Goal: Task Accomplishment & Management: Use online tool/utility

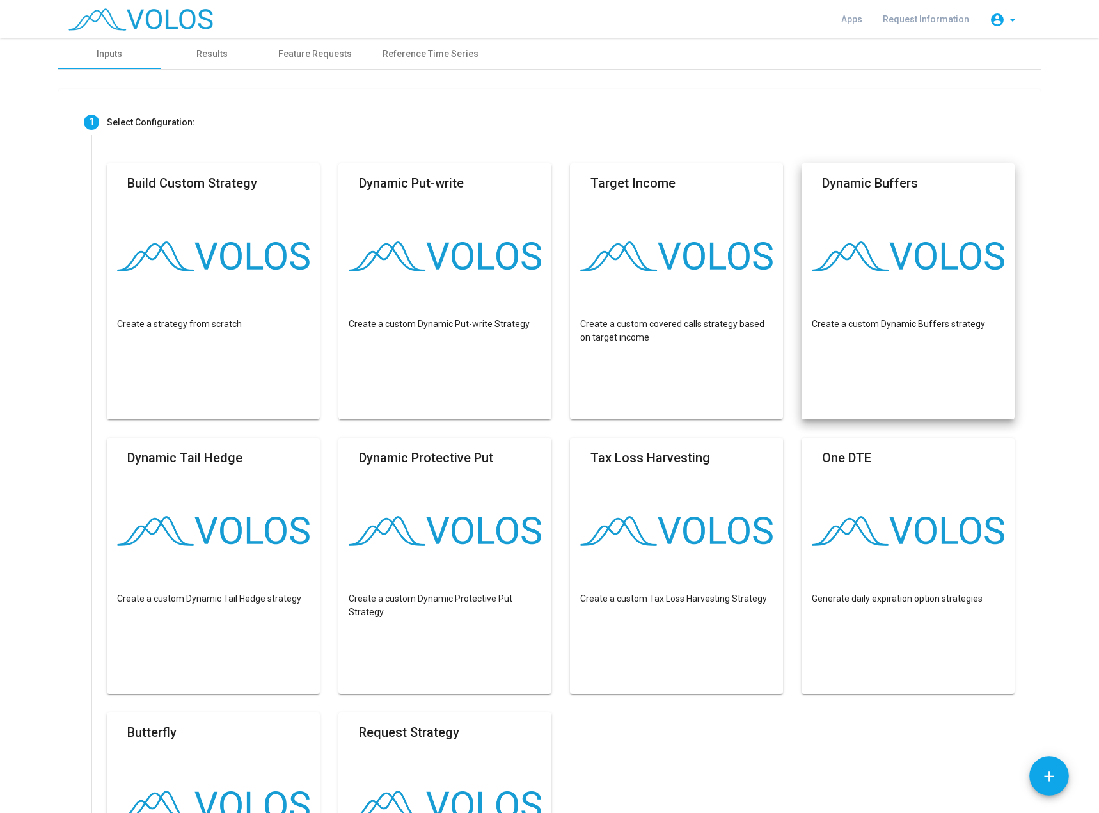
click at [844, 279] on mat-card "Dynamic Buffers Create a custom Dynamic Buffers strategy" at bounding box center [908, 291] width 213 height 256
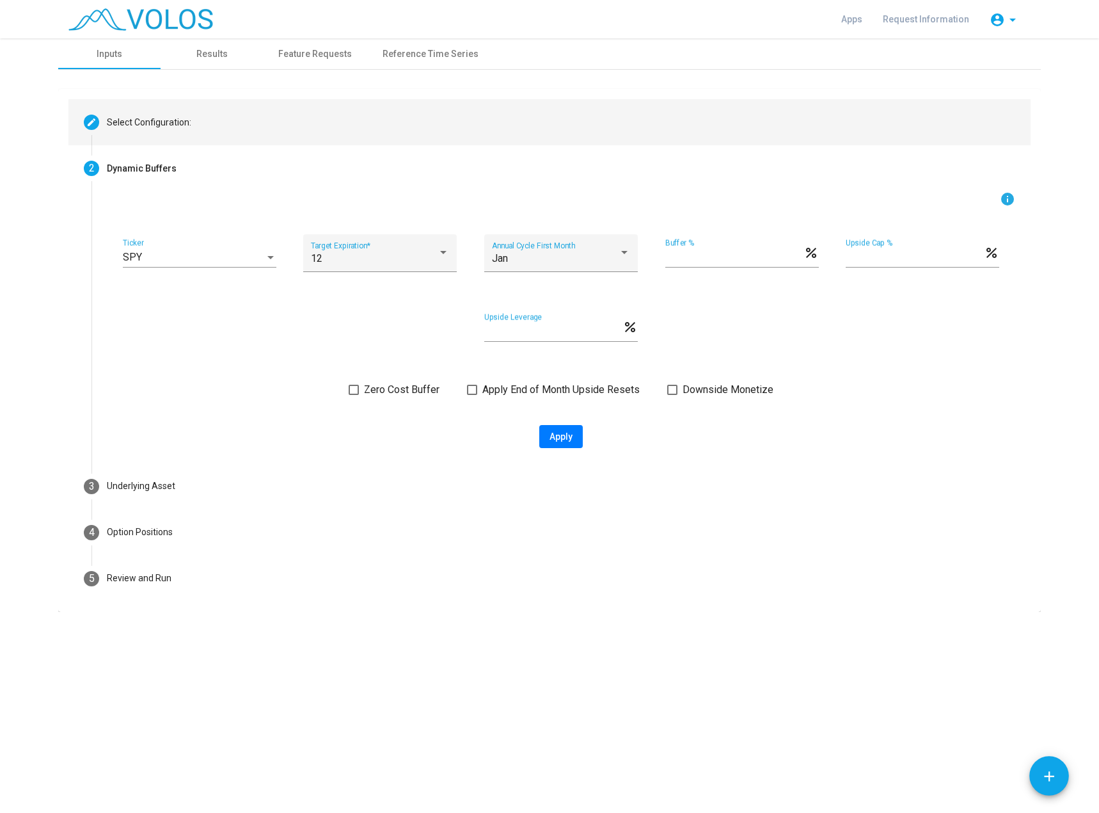
click at [409, 127] on mat-step-header "Editable create Select Configuration:" at bounding box center [549, 122] width 962 height 46
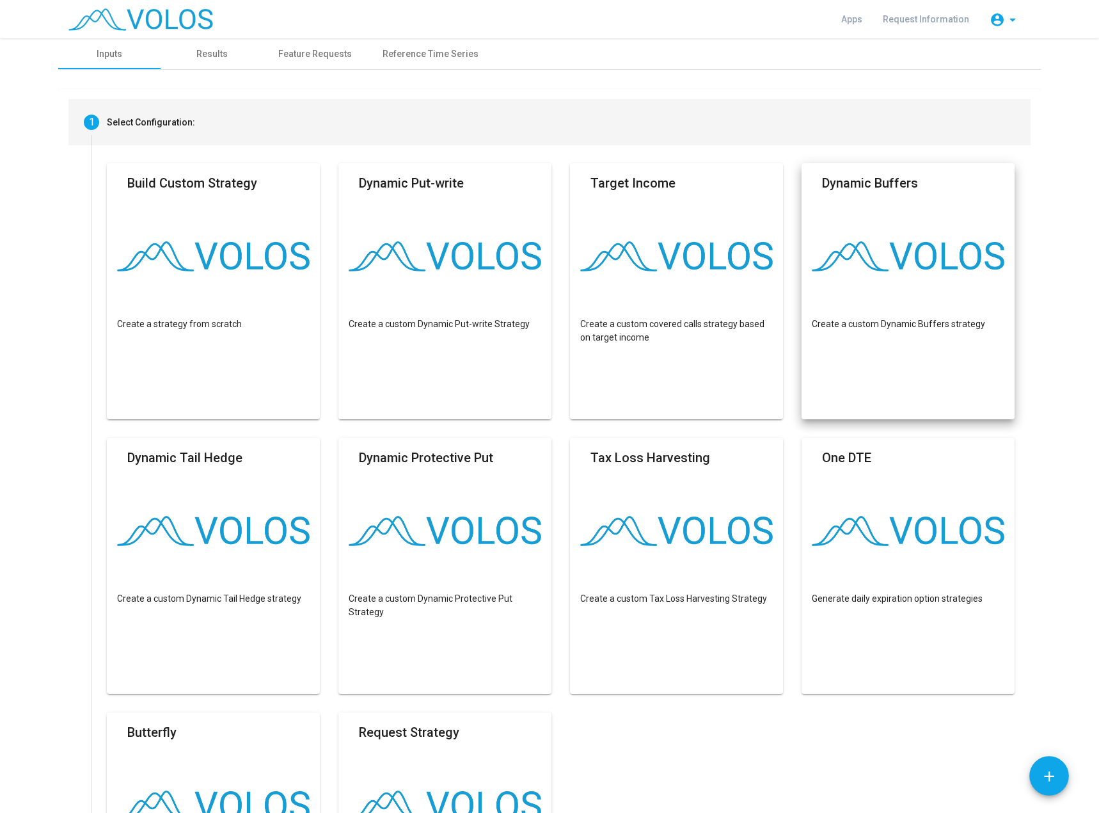
drag, startPoint x: 964, startPoint y: 228, endPoint x: 913, endPoint y: 230, distance: 50.6
click at [964, 228] on mat-card "Dynamic Buffers Create a custom Dynamic Buffers strategy" at bounding box center [908, 291] width 213 height 256
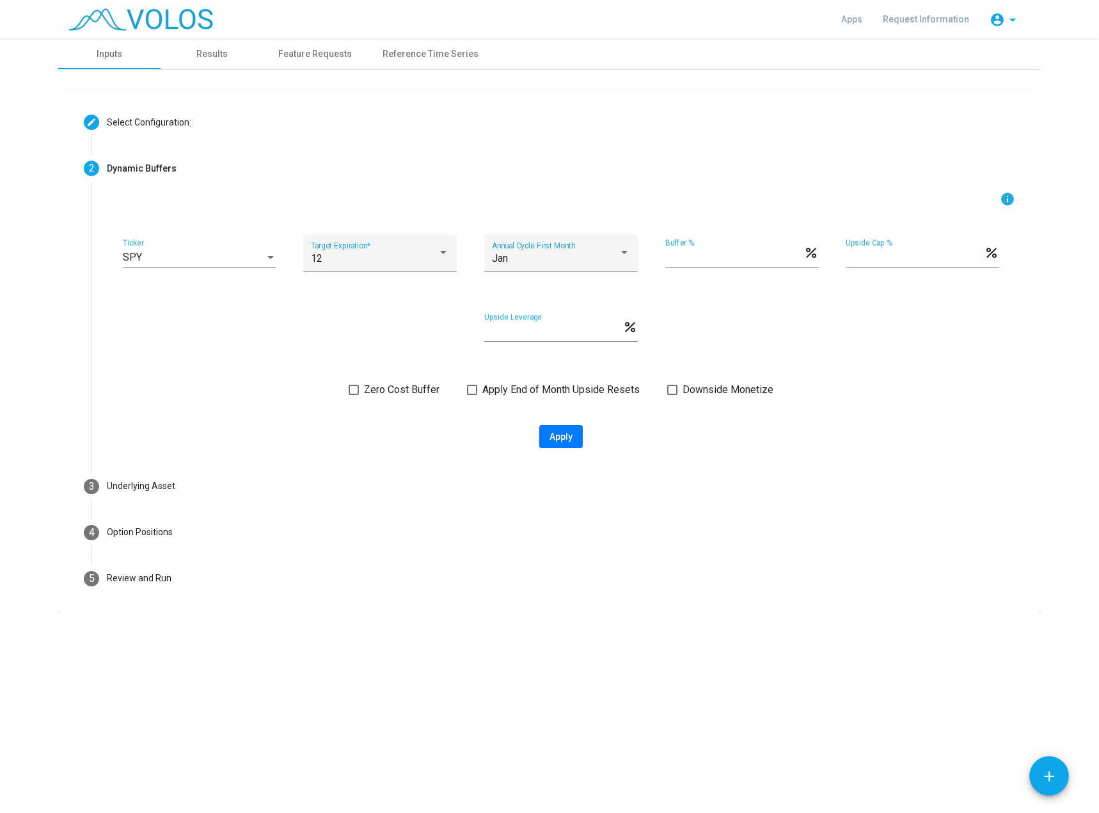
click at [173, 246] on div "SPY Ticker" at bounding box center [200, 253] width 154 height 29
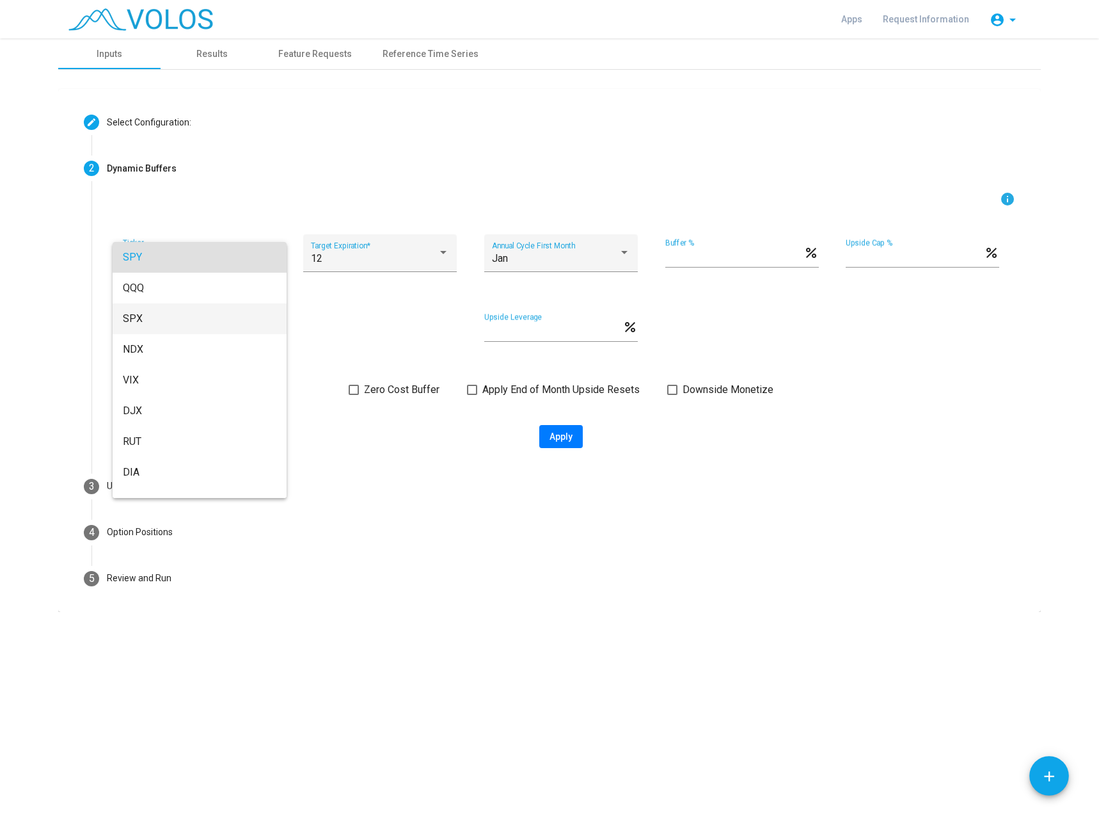
click at [177, 319] on span "SPX" at bounding box center [200, 318] width 154 height 31
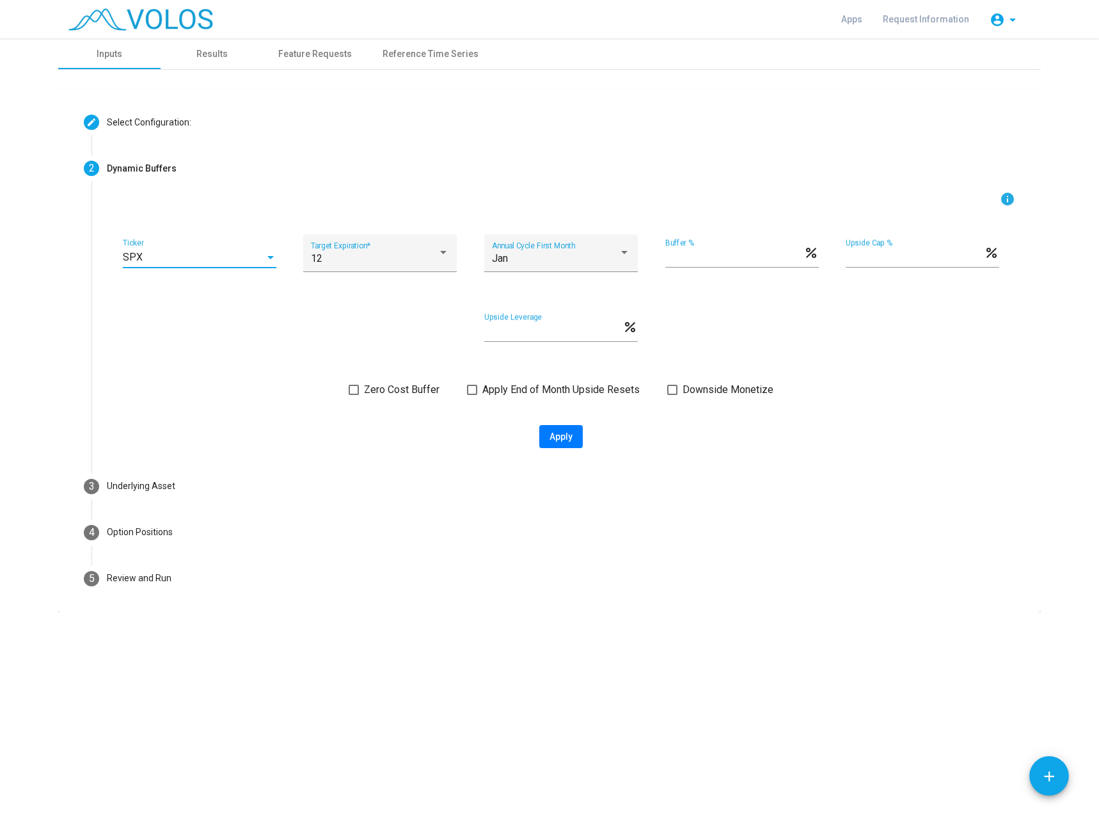
click at [360, 400] on div "info SPX Ticker 12 Target Expiration * Jan Annual Cycle First Month ** Buffer %…" at bounding box center [561, 319] width 909 height 257
click at [362, 391] on label "Zero Cost Buffer" at bounding box center [394, 389] width 91 height 15
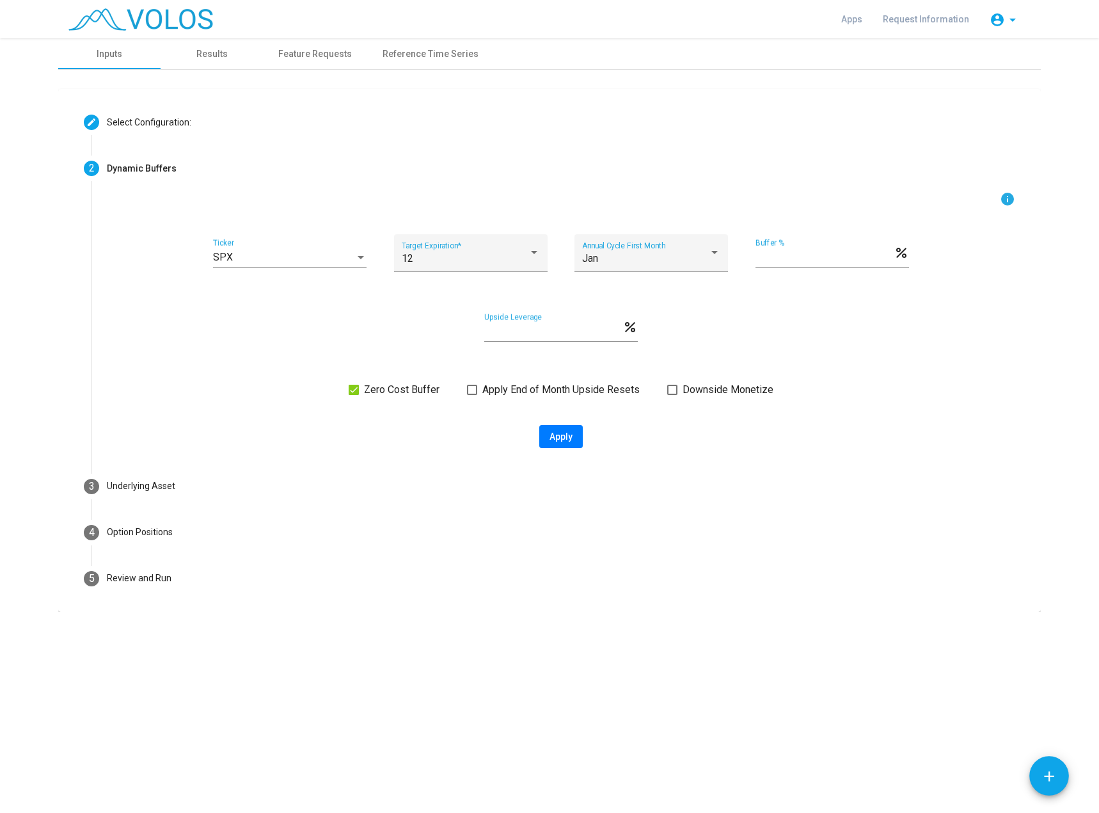
drag, startPoint x: 553, startPoint y: 440, endPoint x: 281, endPoint y: 421, distance: 273.2
click at [553, 440] on span "Apply" at bounding box center [561, 436] width 23 height 10
type input "**********"
type textarea "**********"
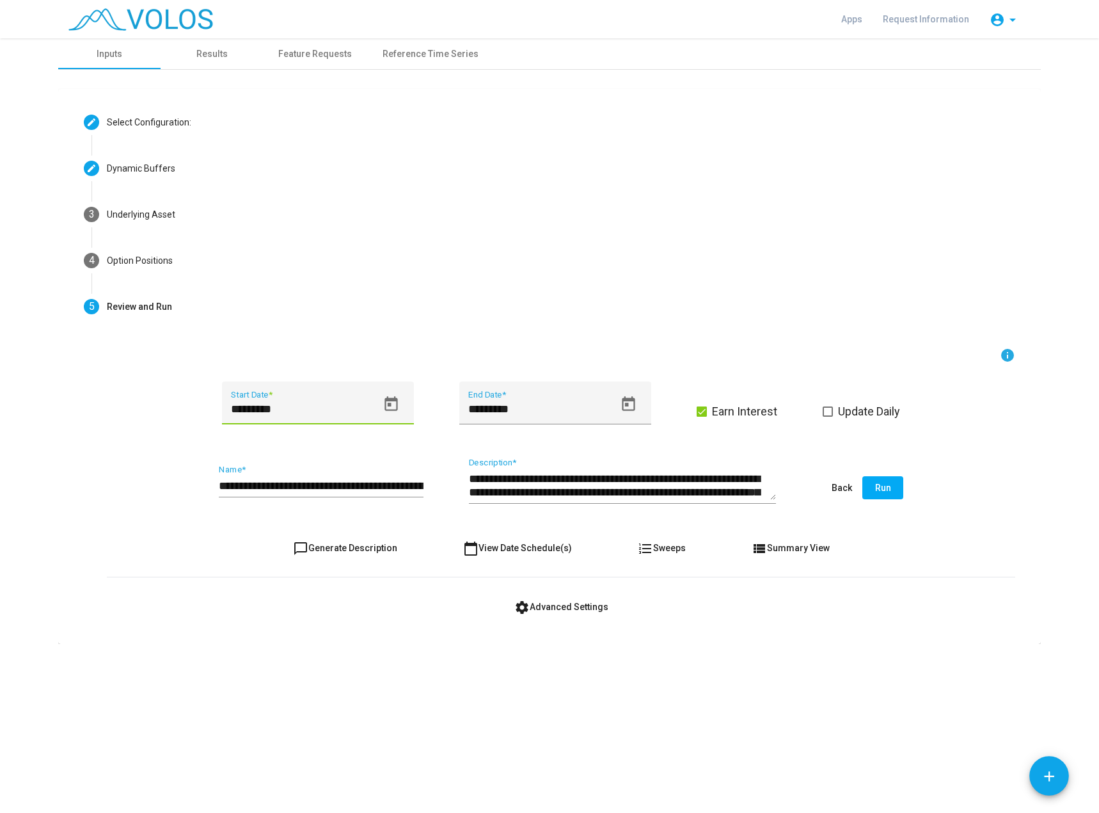
click at [288, 405] on input "*********" at bounding box center [304, 408] width 146 height 13
click at [276, 406] on input "*********" at bounding box center [304, 408] width 146 height 13
type input "*********"
click at [879, 485] on span "Run" at bounding box center [883, 487] width 16 height 10
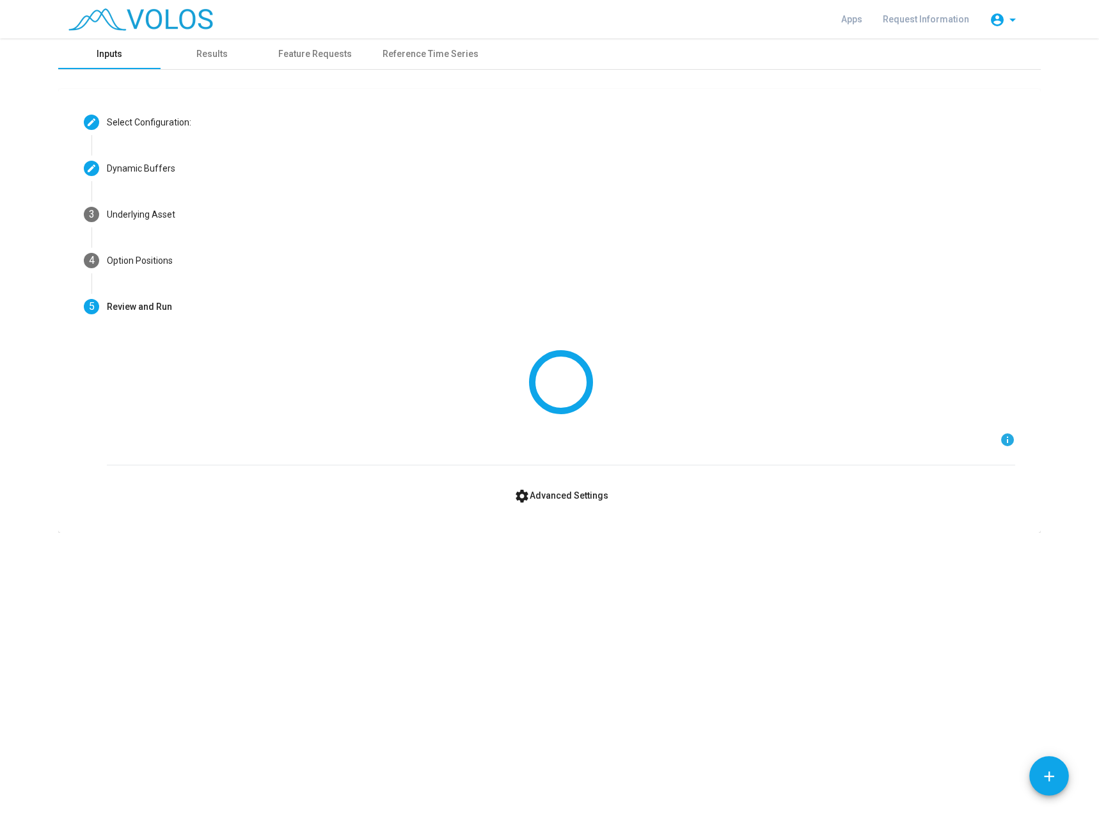
click at [76, 55] on div "Inputs" at bounding box center [109, 53] width 102 height 31
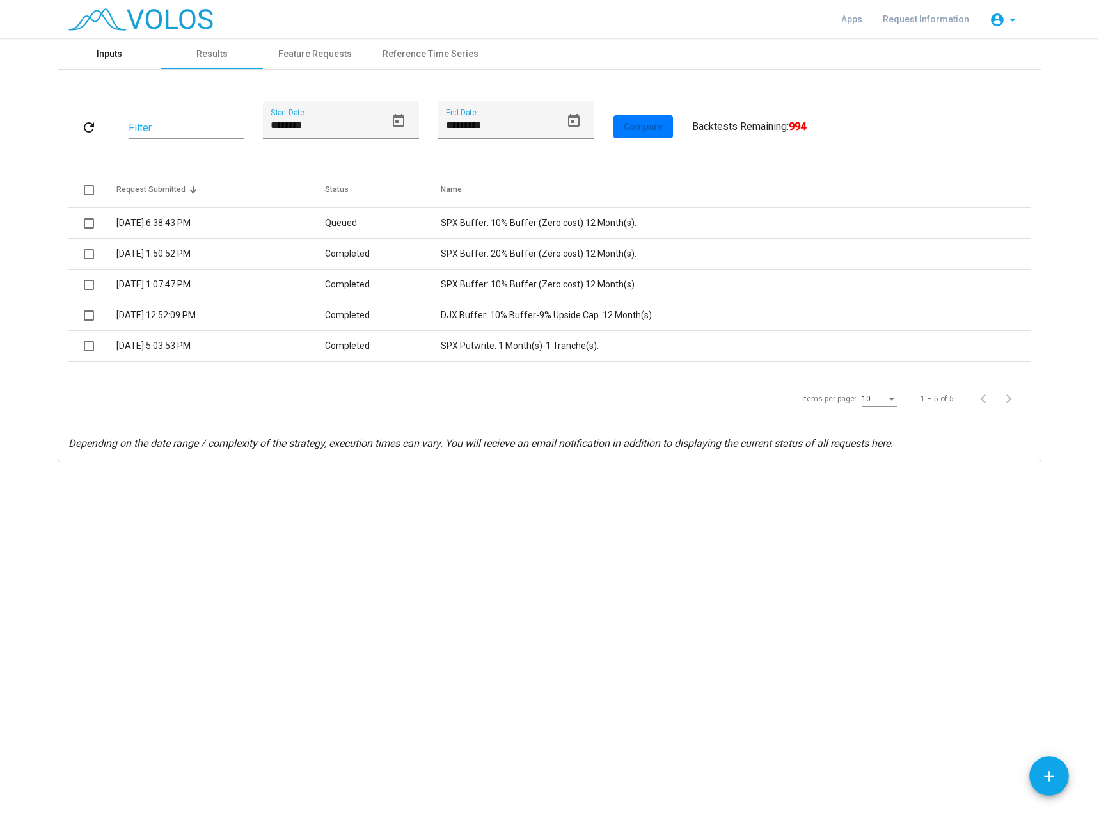
drag, startPoint x: 90, startPoint y: 58, endPoint x: 99, endPoint y: 52, distance: 10.1
click at [90, 58] on div "Inputs" at bounding box center [109, 53] width 102 height 31
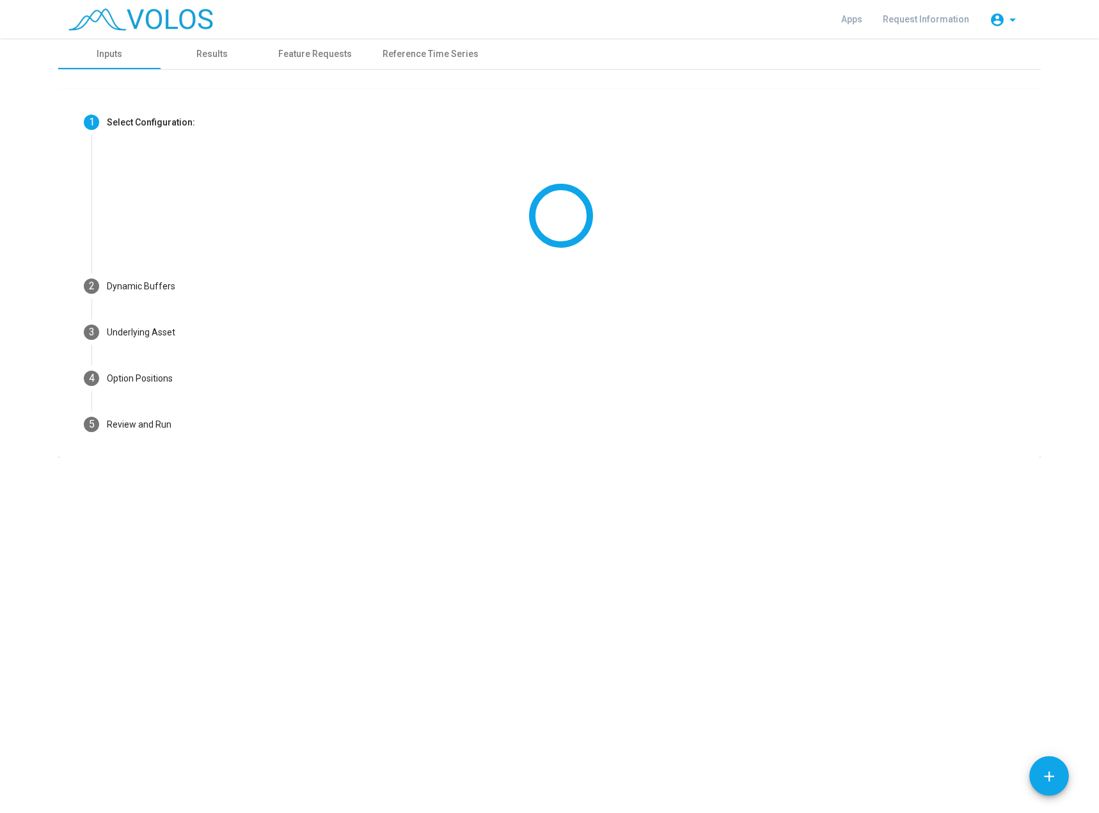
click at [141, 26] on img at bounding box center [140, 19] width 145 height 22
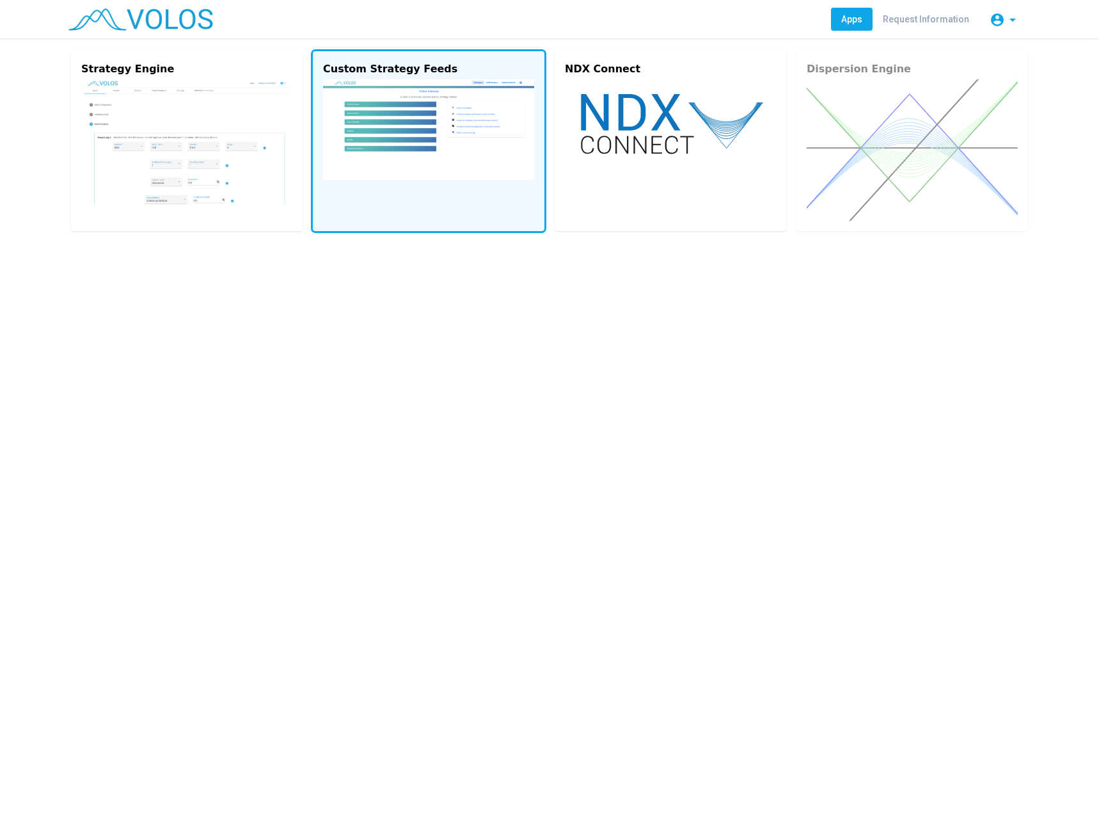
click at [454, 171] on img at bounding box center [428, 129] width 211 height 100
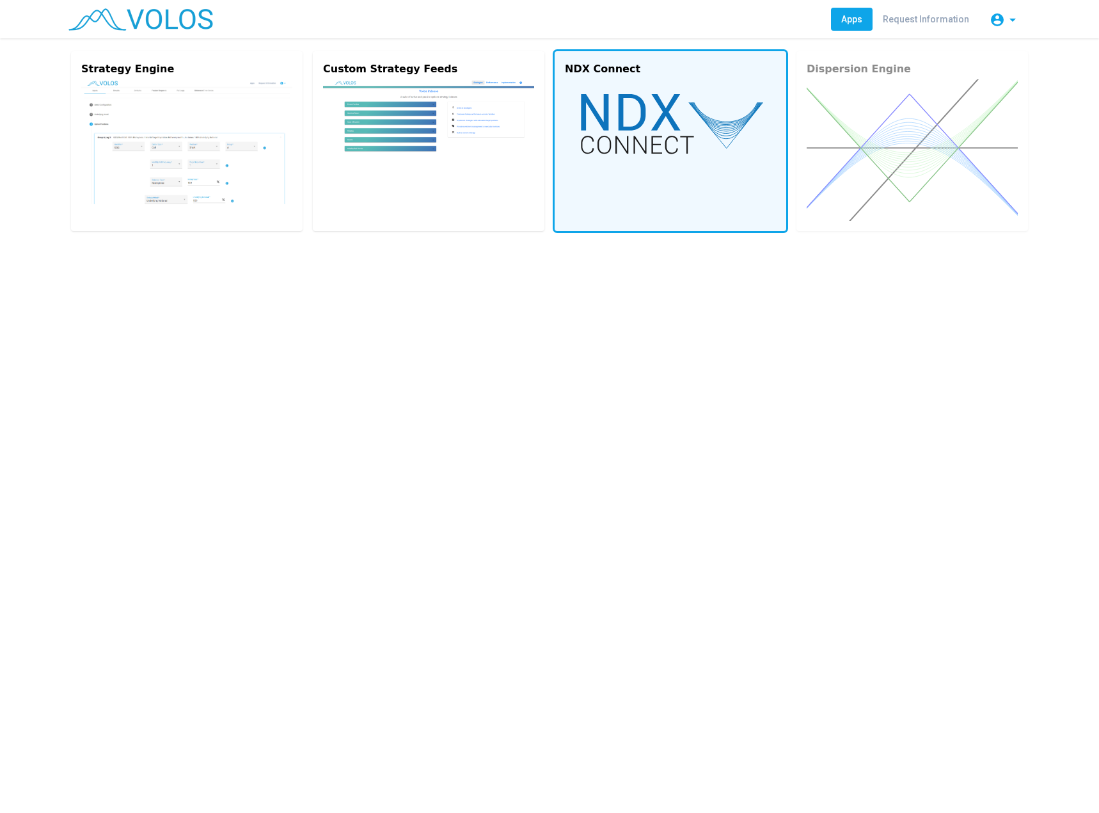
click at [680, 127] on img at bounding box center [670, 123] width 211 height 88
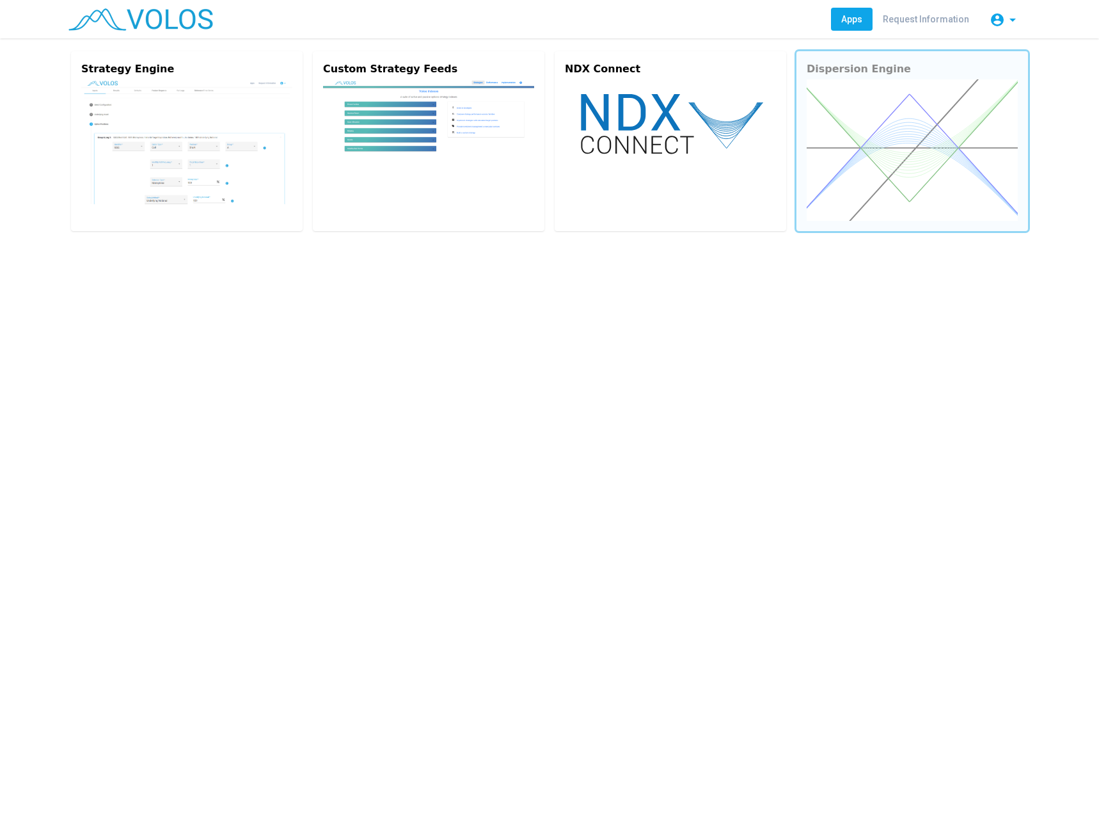
click at [928, 191] on img at bounding box center [912, 149] width 211 height 141
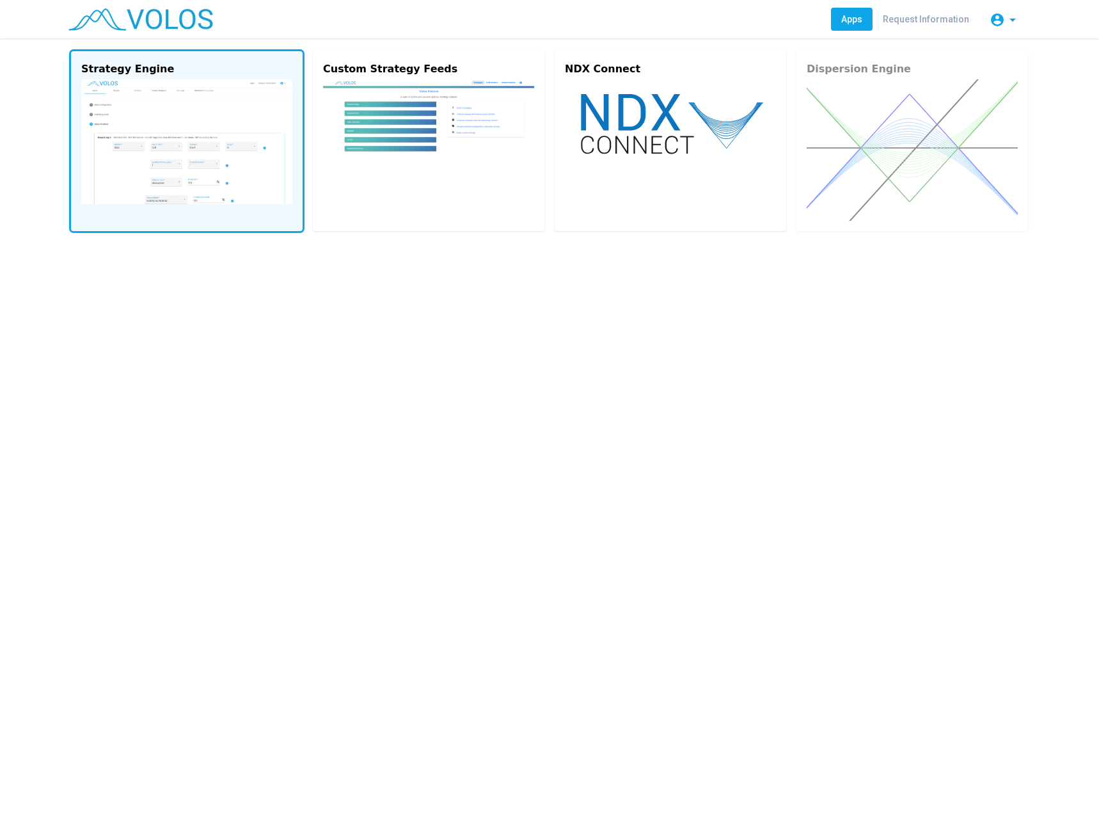
click at [248, 109] on img at bounding box center [186, 141] width 211 height 125
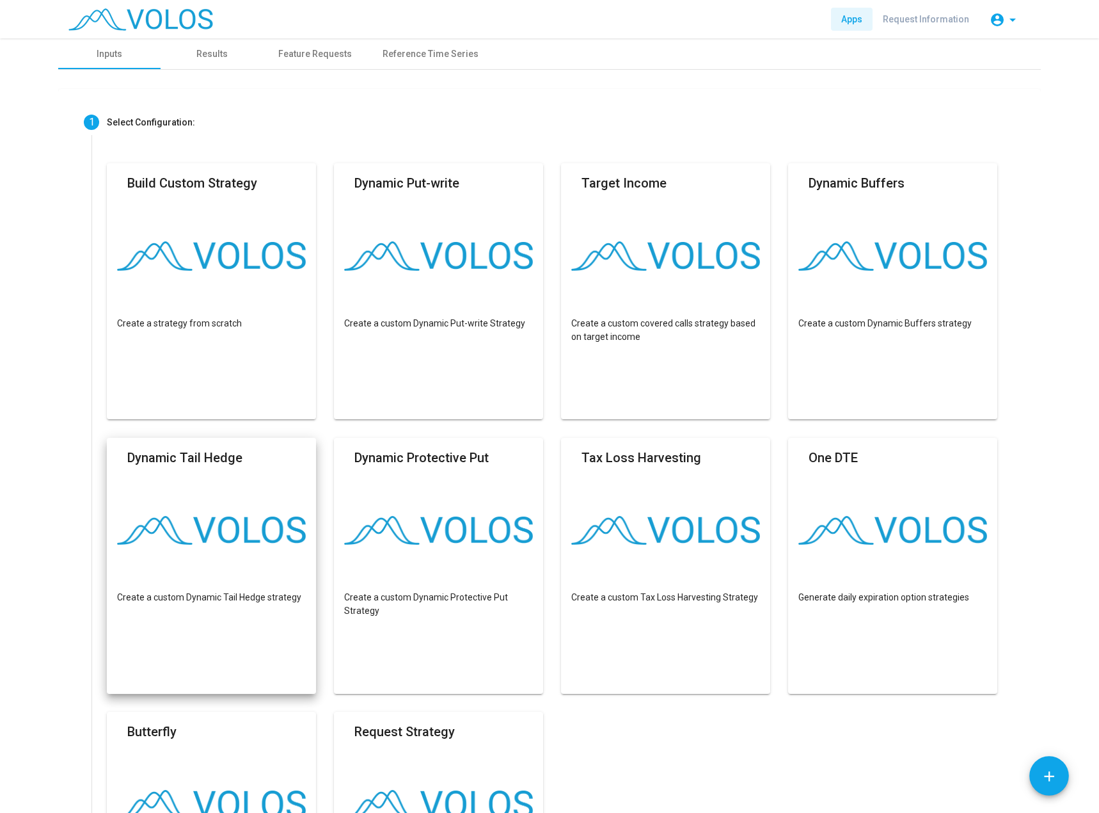
click at [845, 19] on link "Apps" at bounding box center [852, 19] width 42 height 23
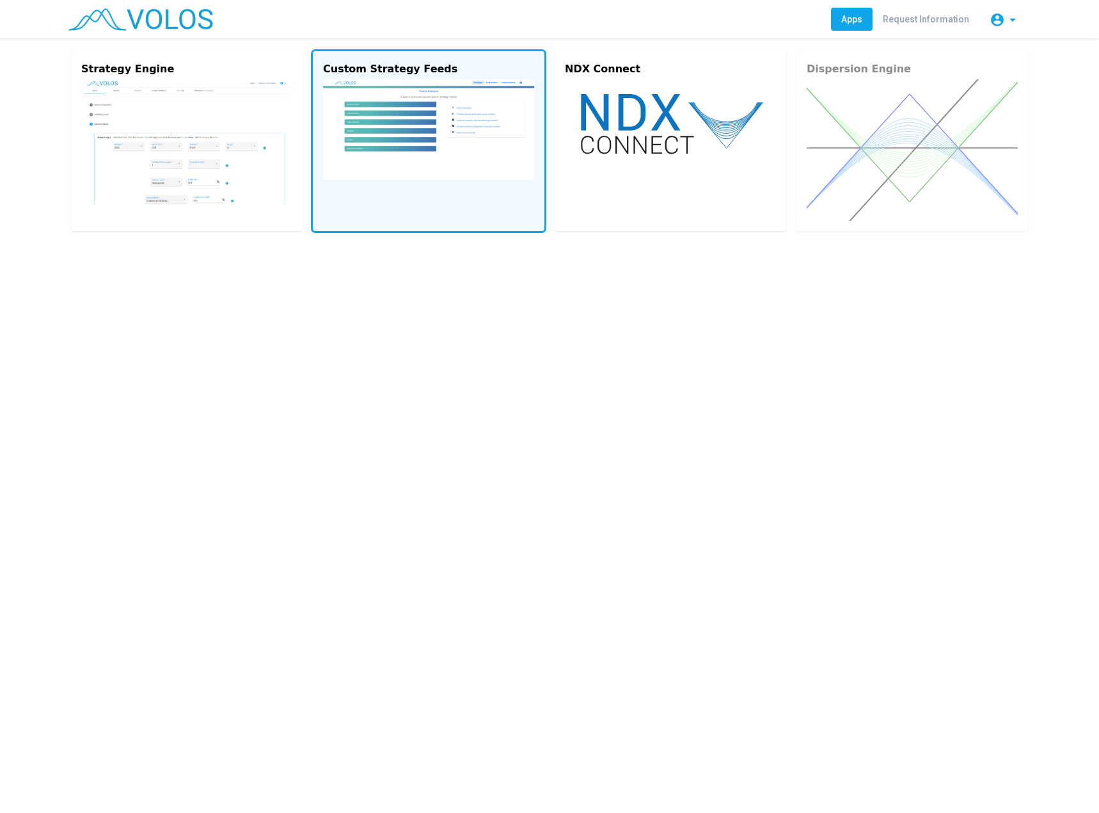
click at [489, 139] on img at bounding box center [428, 129] width 211 height 100
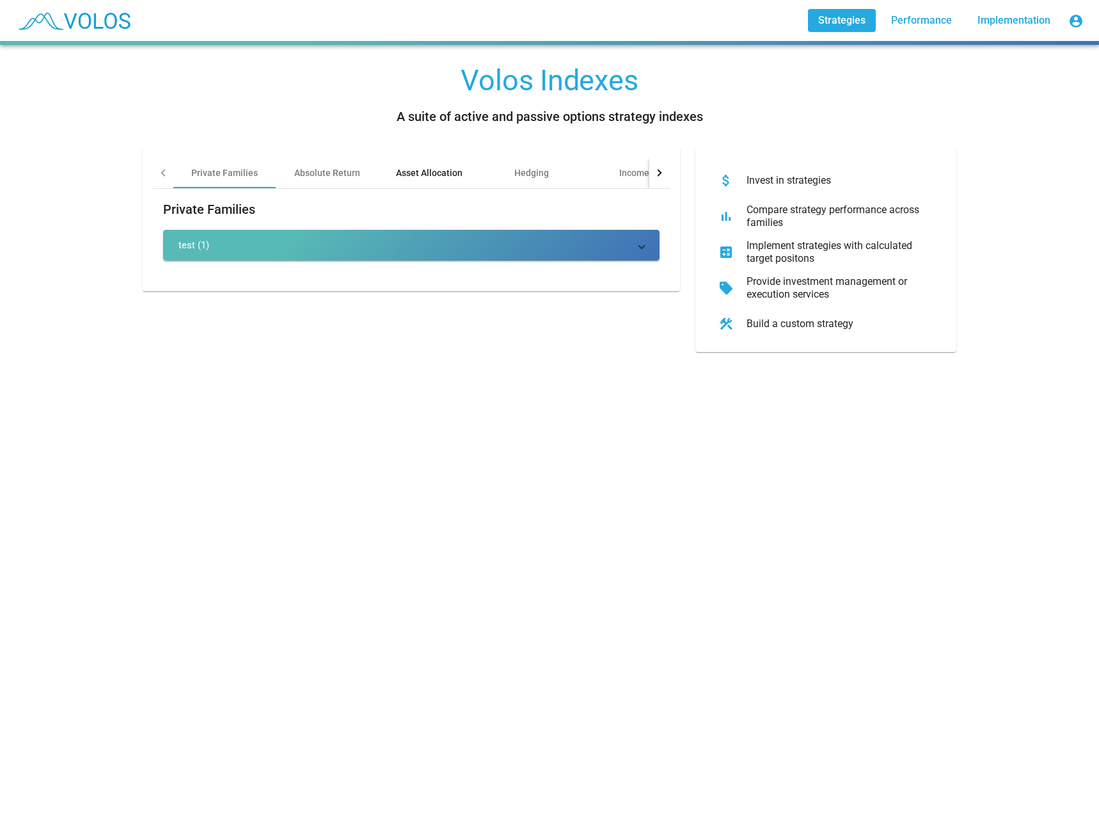
click at [399, 166] on div "Asset Allocation" at bounding box center [429, 172] width 102 height 31
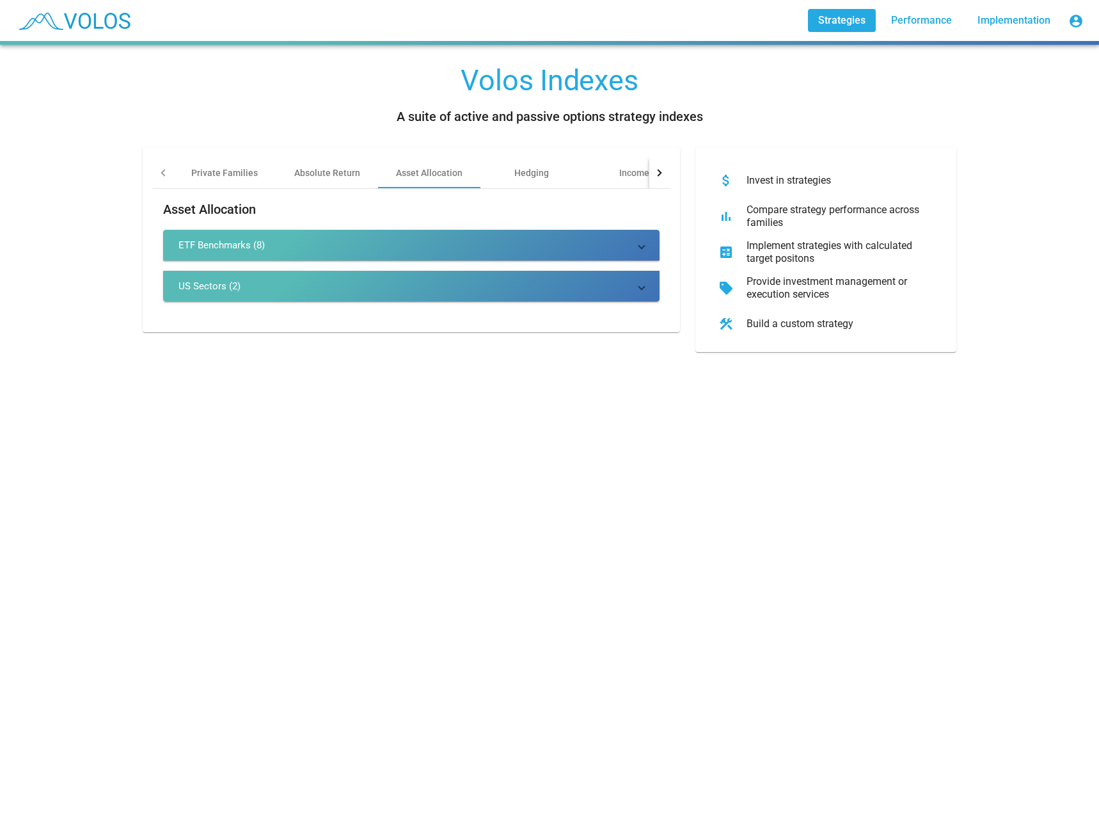
click at [214, 241] on div "ETF Benchmarks (8)" at bounding box center [222, 245] width 86 height 13
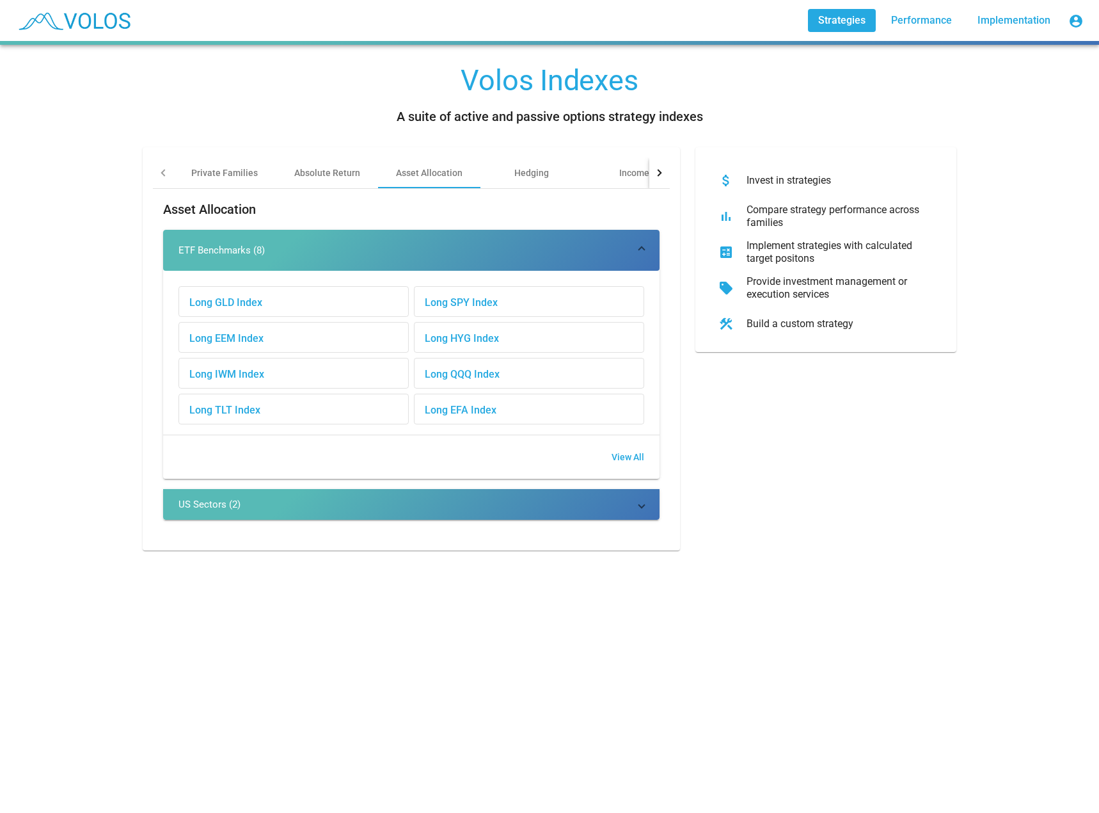
click at [487, 306] on div "Long SPY Index" at bounding box center [529, 302] width 229 height 31
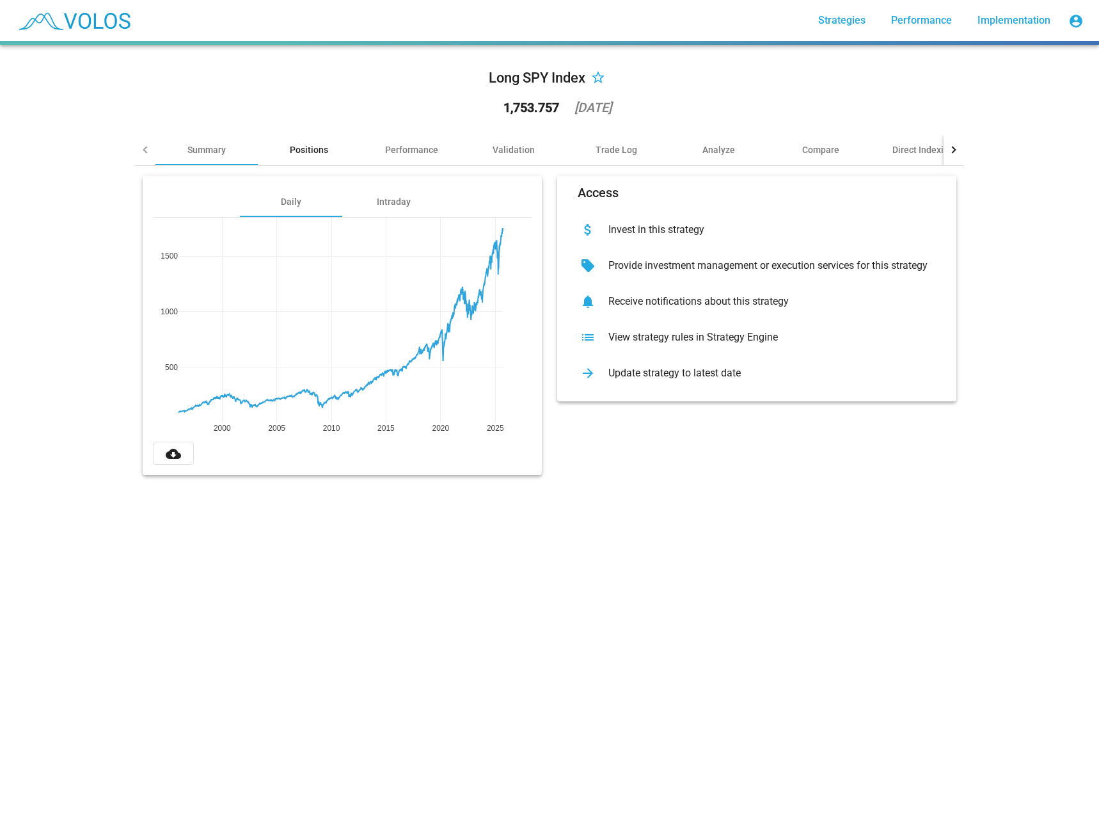
click at [301, 154] on div "Positions" at bounding box center [309, 149] width 38 height 13
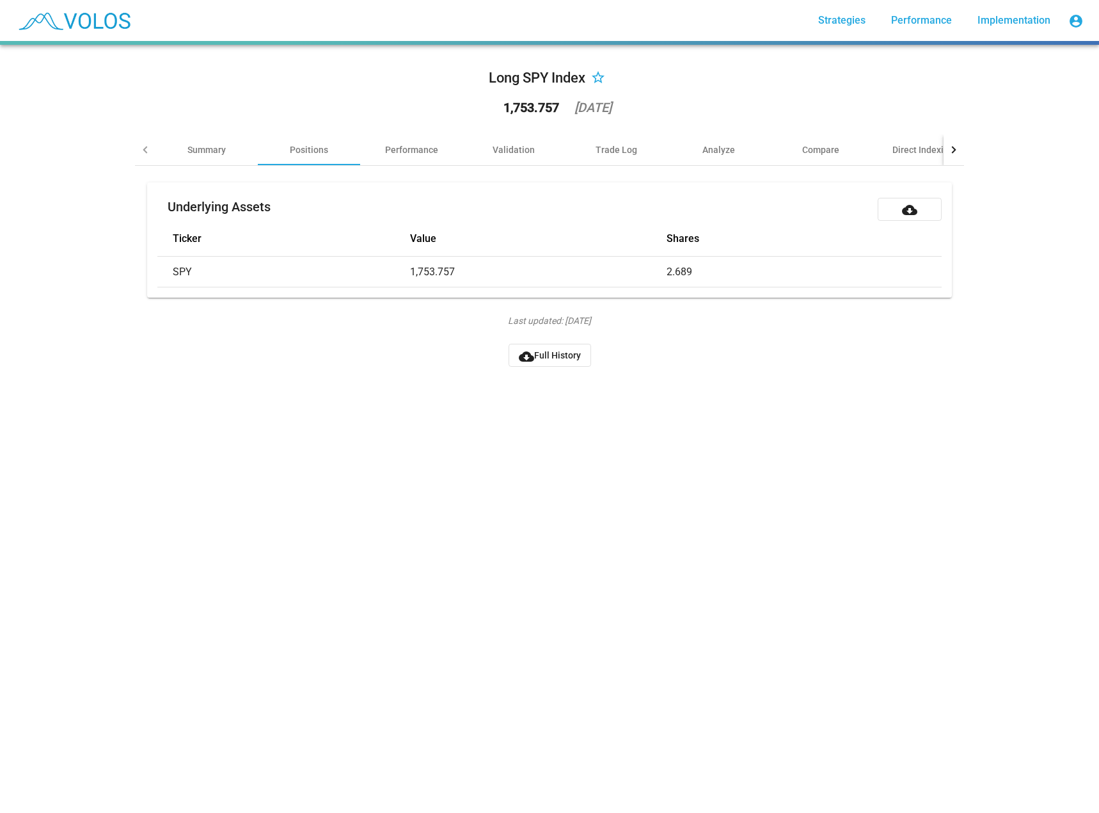
drag, startPoint x: 382, startPoint y: 96, endPoint x: 393, endPoint y: 107, distance: 15.8
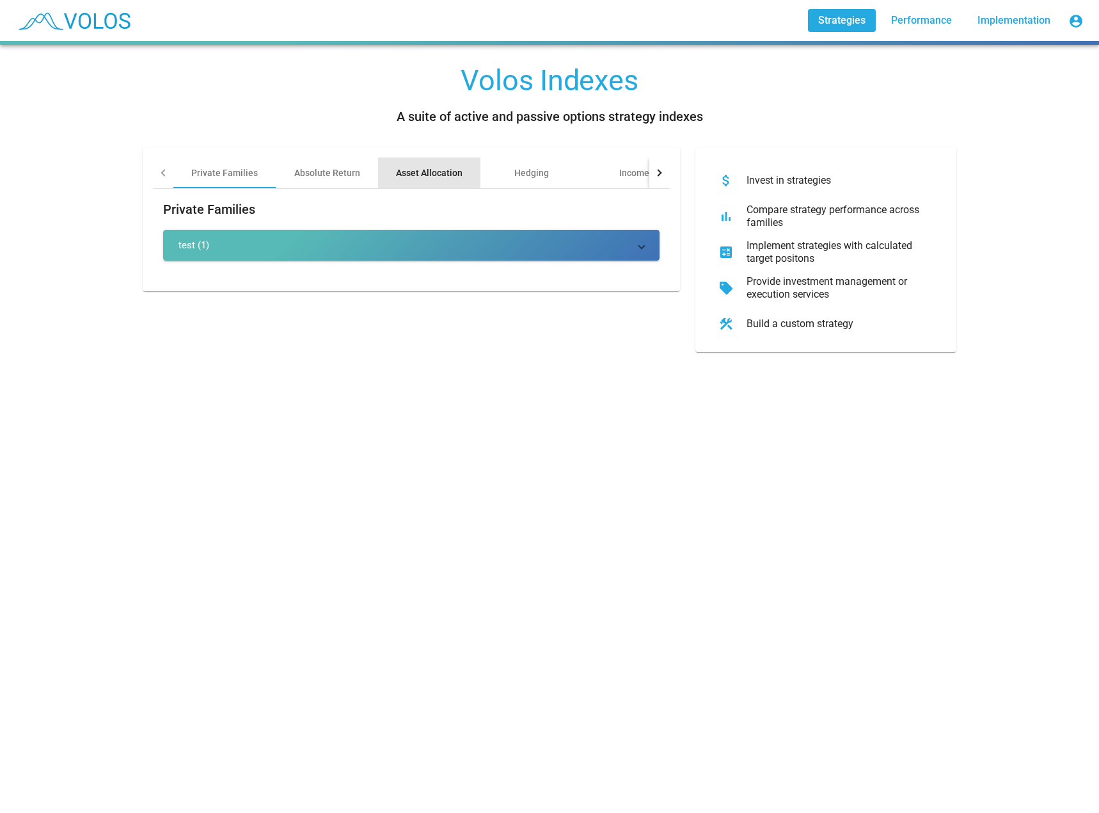
click at [409, 177] on div "Asset Allocation" at bounding box center [429, 172] width 67 height 13
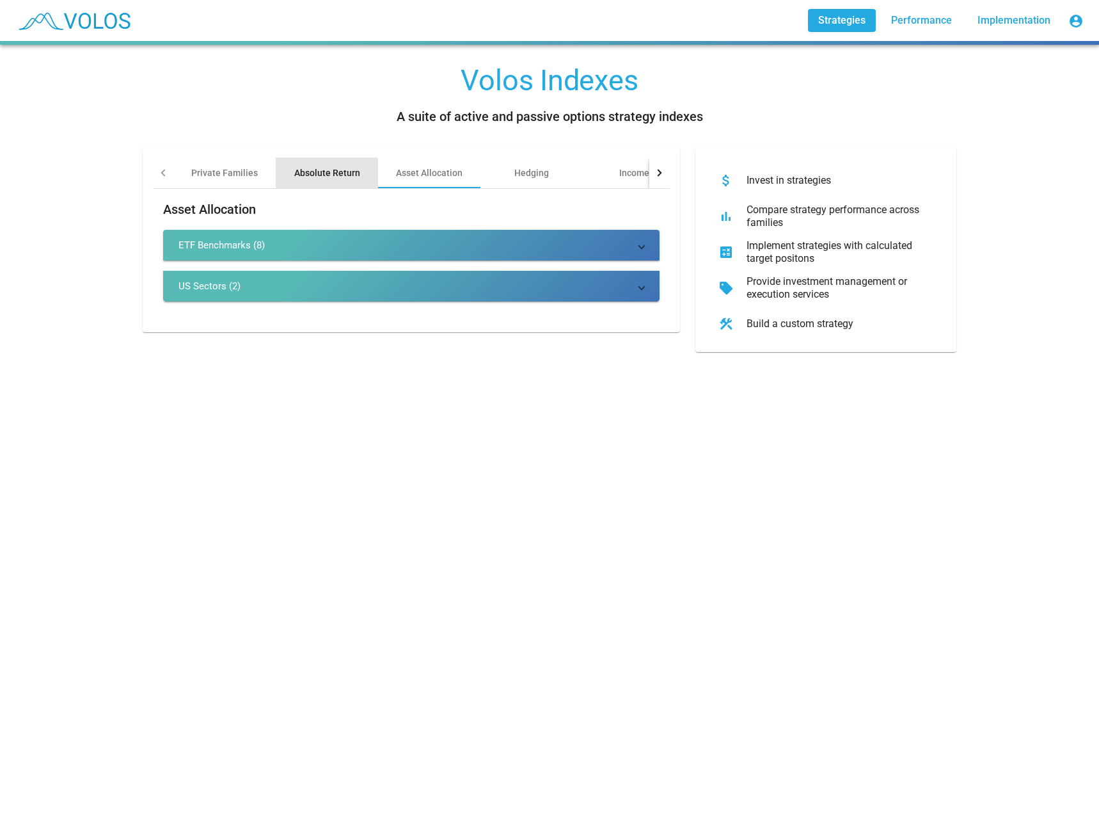
click at [315, 170] on div "Absolute Return" at bounding box center [327, 172] width 66 height 13
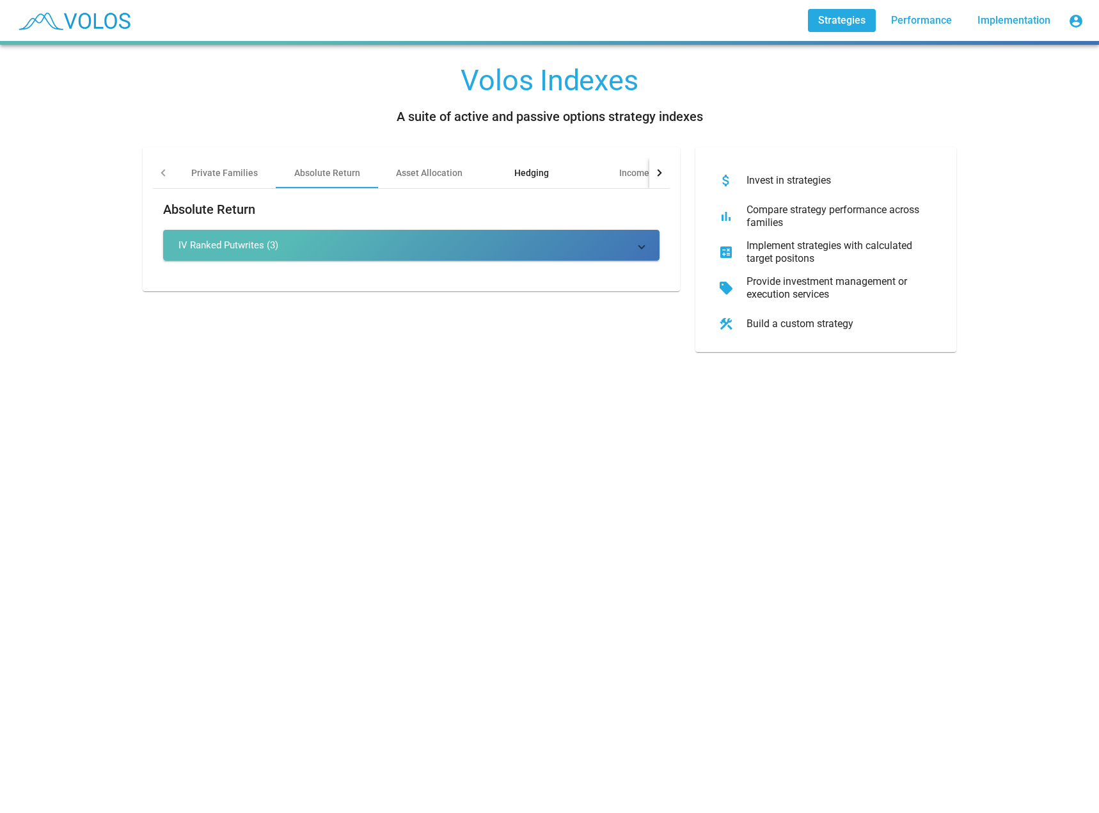
click at [529, 170] on div "Hedging" at bounding box center [531, 172] width 35 height 13
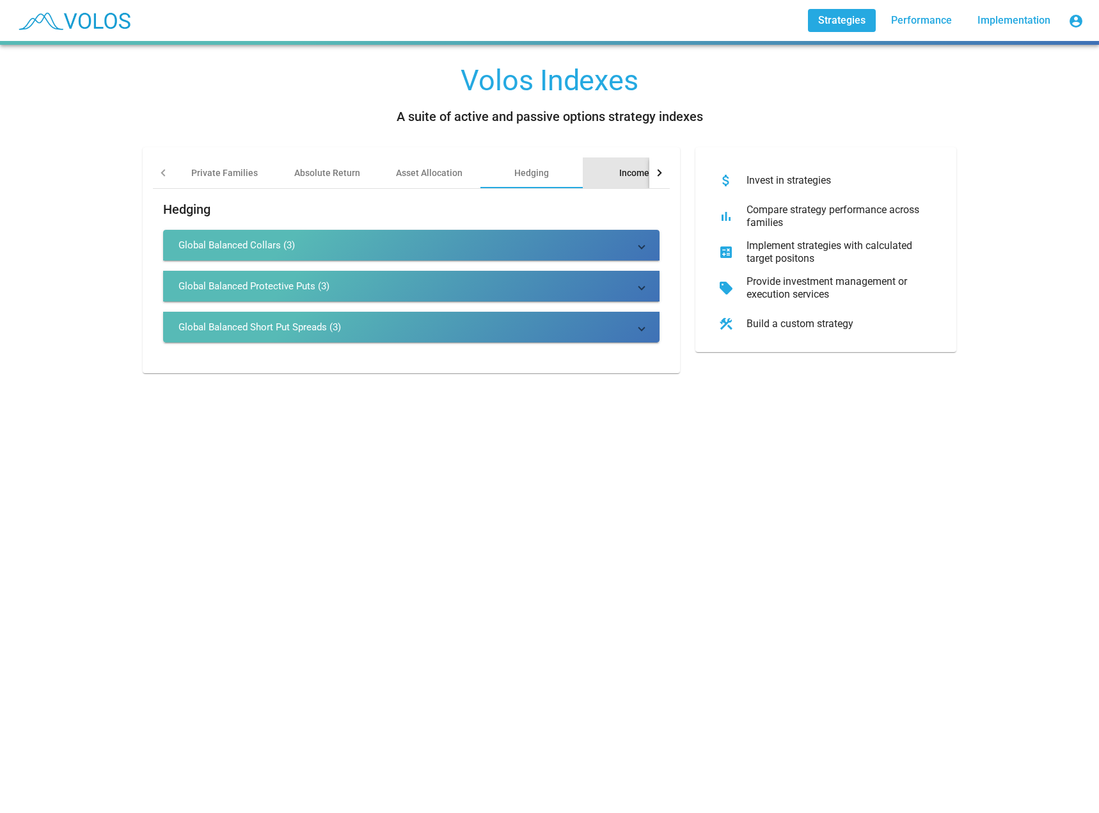
click at [627, 171] on div "Income" at bounding box center [634, 172] width 30 height 13
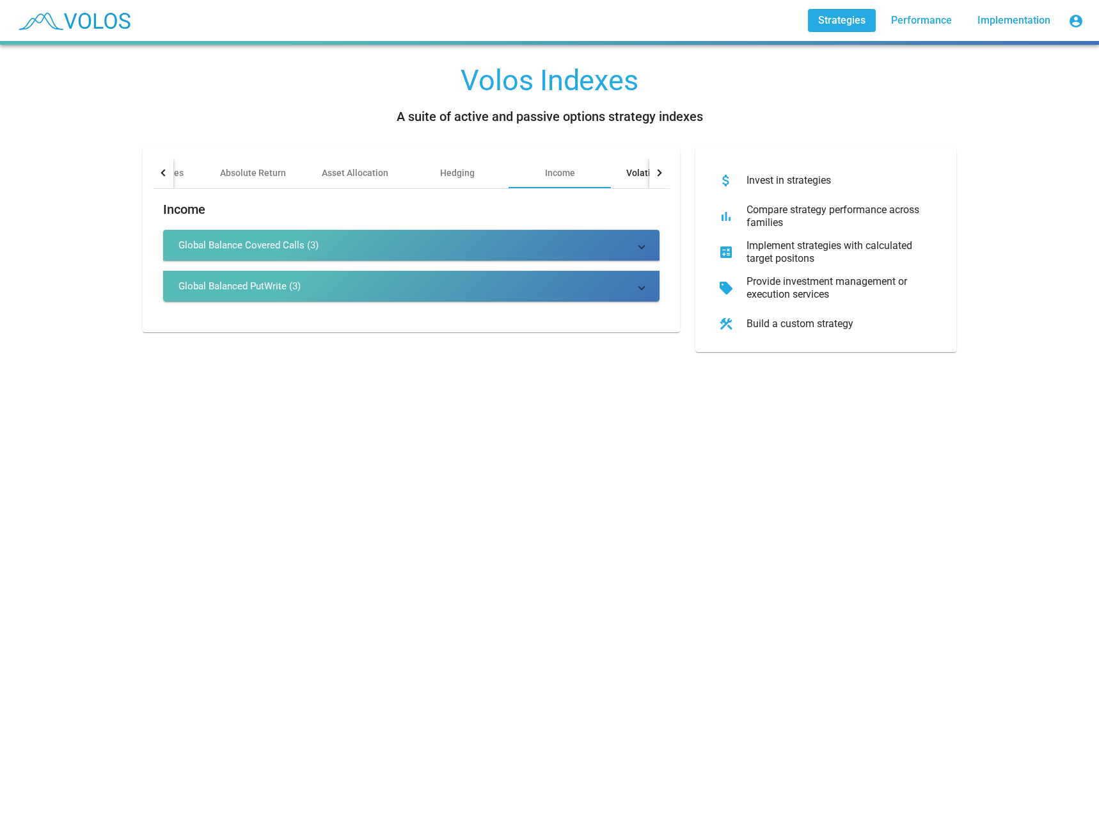
click at [627, 171] on div "Volatility Risk Premia" at bounding box center [670, 172] width 88 height 13
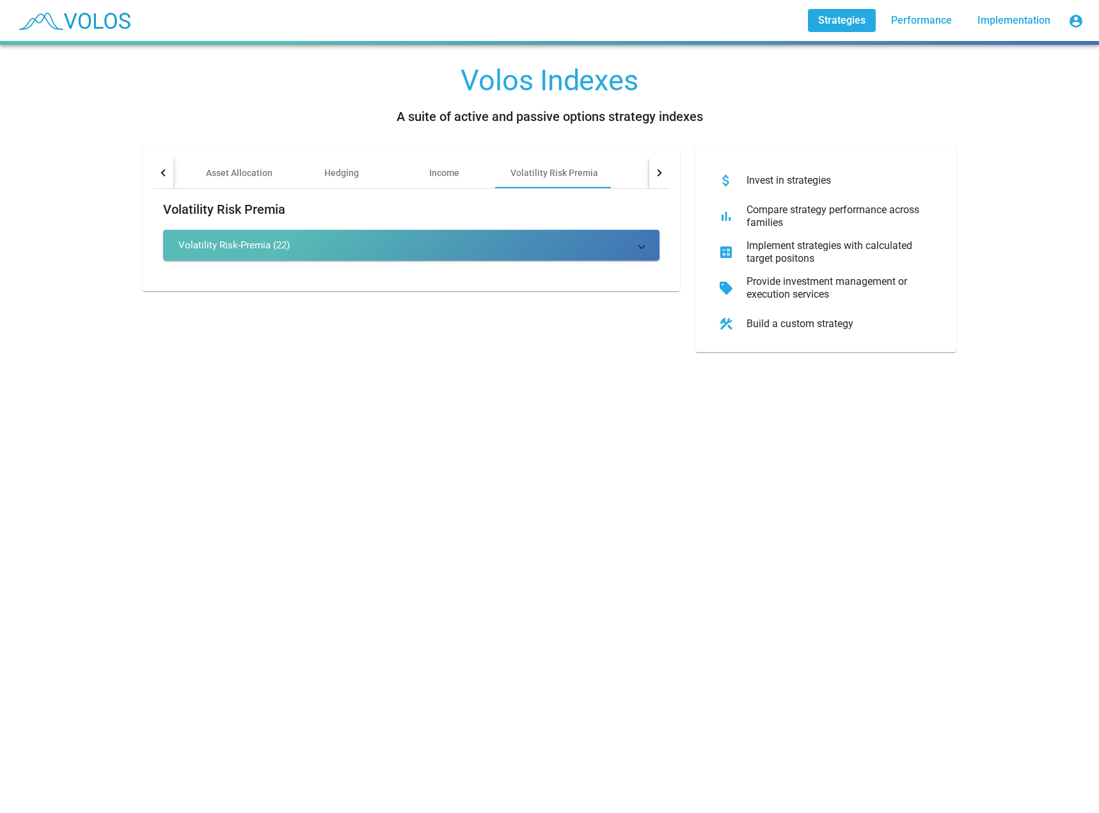
click at [520, 229] on div "Volatility Risk Premia Volatility Risk-Premia (22) View All" at bounding box center [411, 235] width 517 height 92
click at [511, 251] on mat-panel-title "Volatility Risk-Premia (22)" at bounding box center [404, 245] width 450 height 13
click at [228, 239] on mat-panel-title "test (1)" at bounding box center [404, 245] width 450 height 13
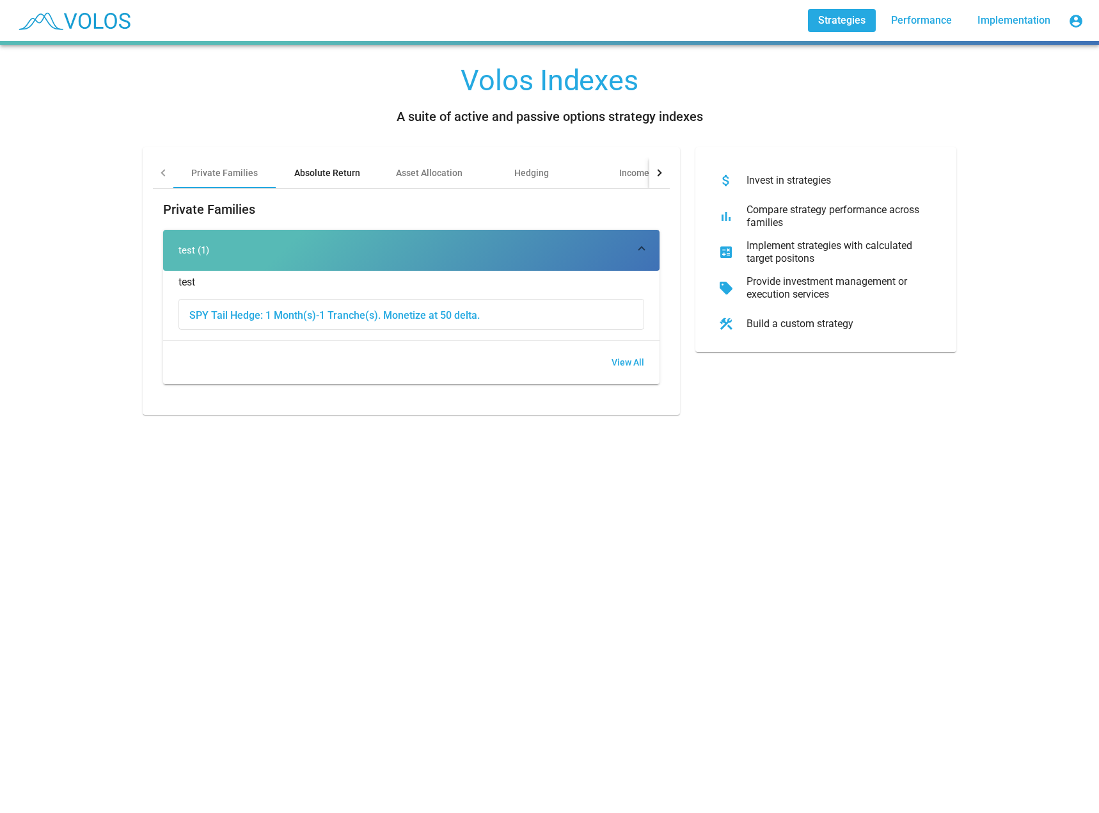
click at [328, 173] on div "Absolute Return" at bounding box center [327, 172] width 66 height 13
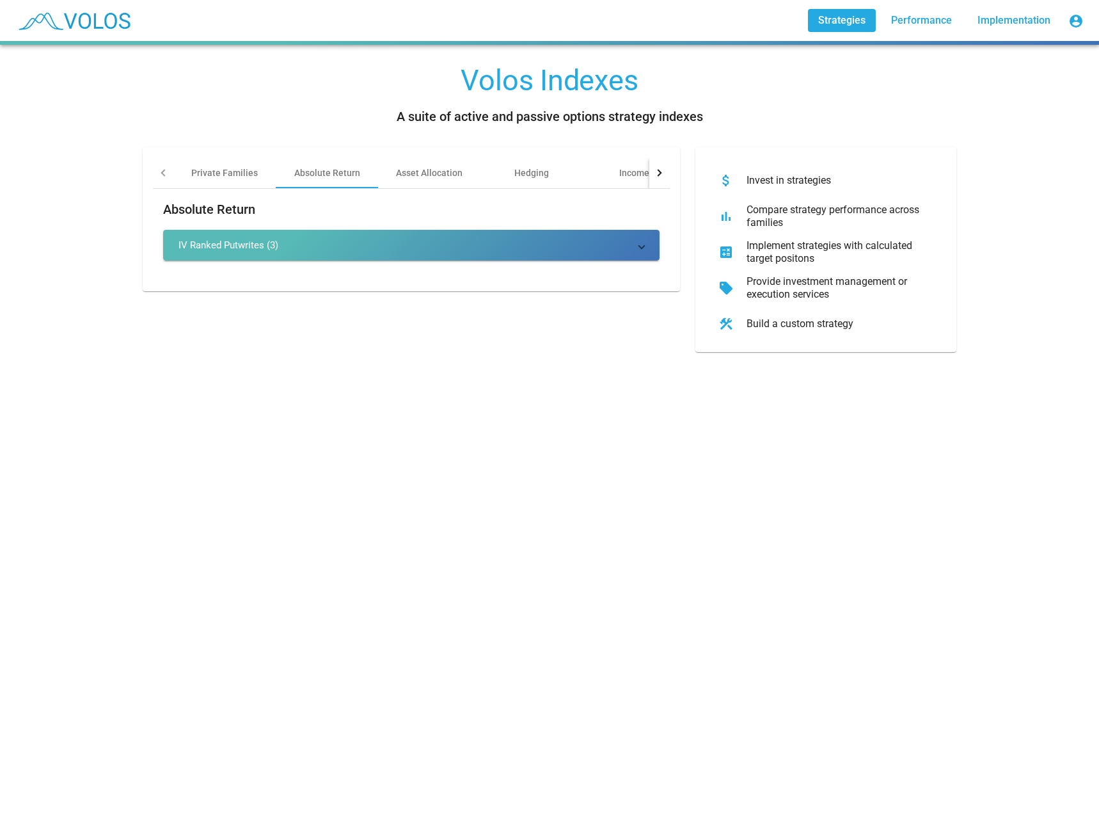
click at [358, 243] on mat-panel-title "IV Ranked Putwrites (3)" at bounding box center [404, 245] width 450 height 13
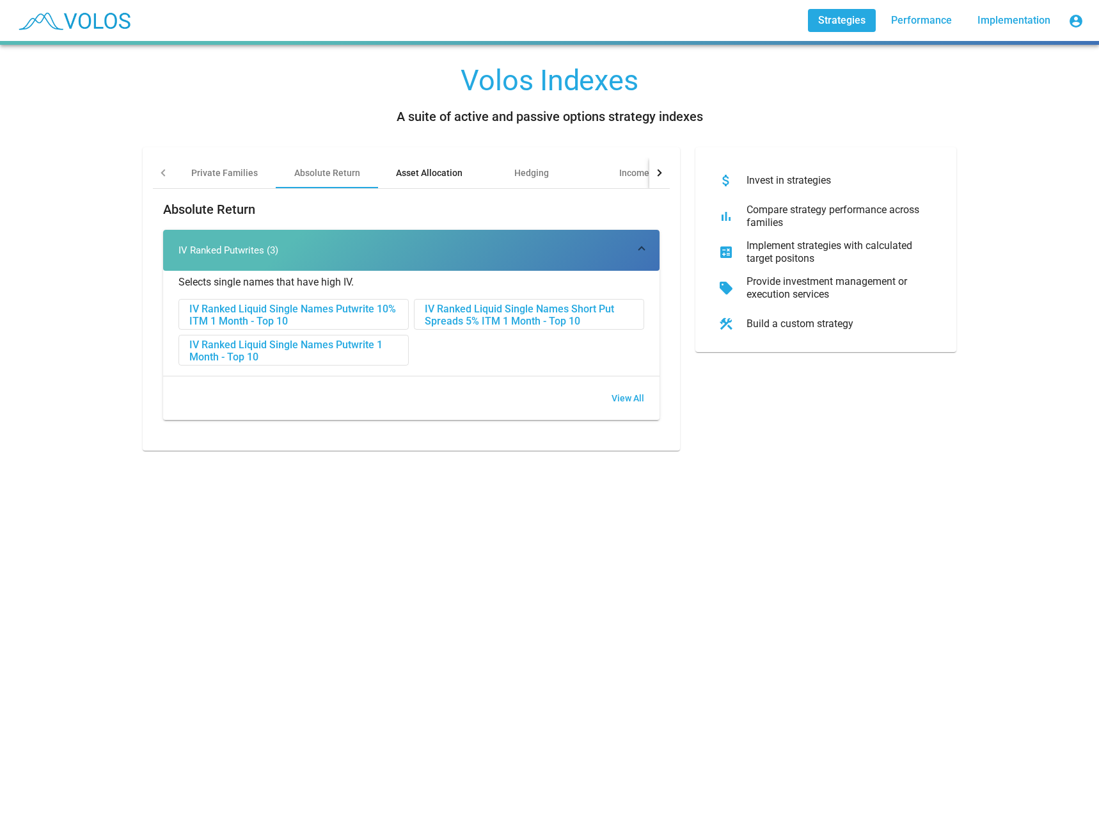
click at [408, 180] on div "Asset Allocation" at bounding box center [429, 172] width 102 height 31
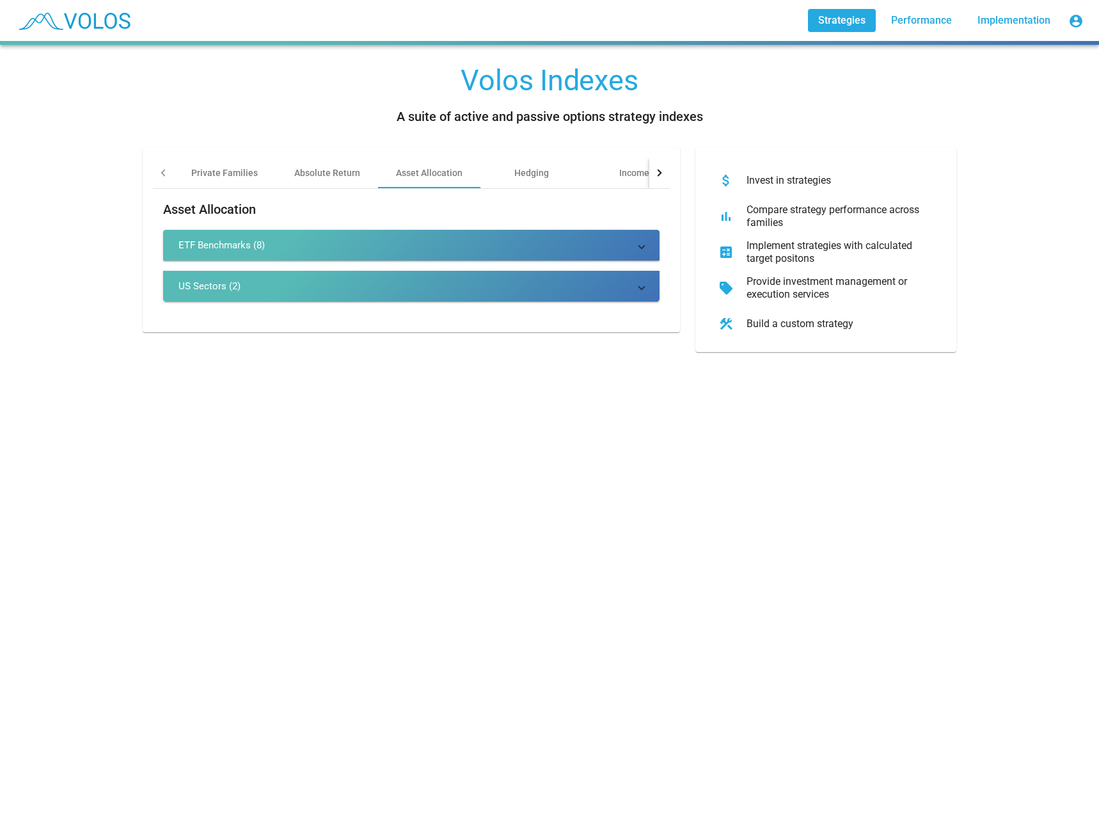
click at [430, 256] on mat-expansion-panel-header "ETF Benchmarks (8)" at bounding box center [411, 245] width 496 height 31
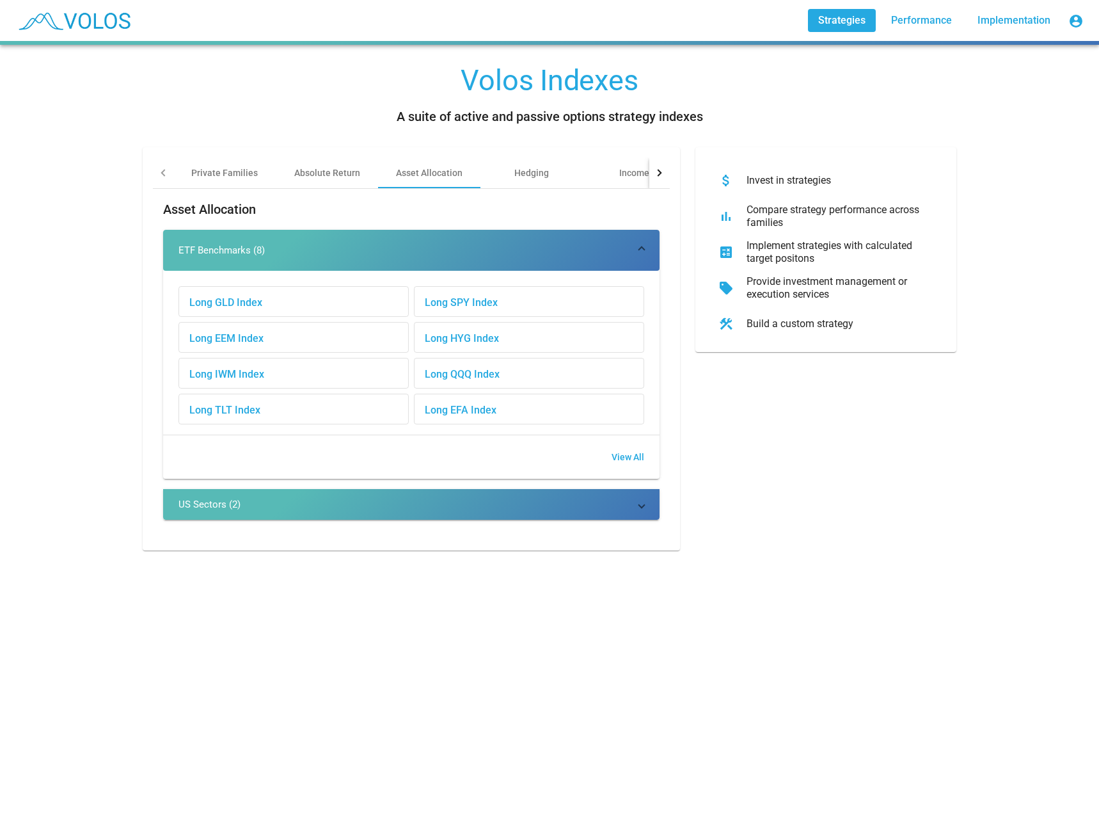
click at [321, 491] on mat-expansion-panel-header "US Sectors (2)" at bounding box center [411, 504] width 496 height 31
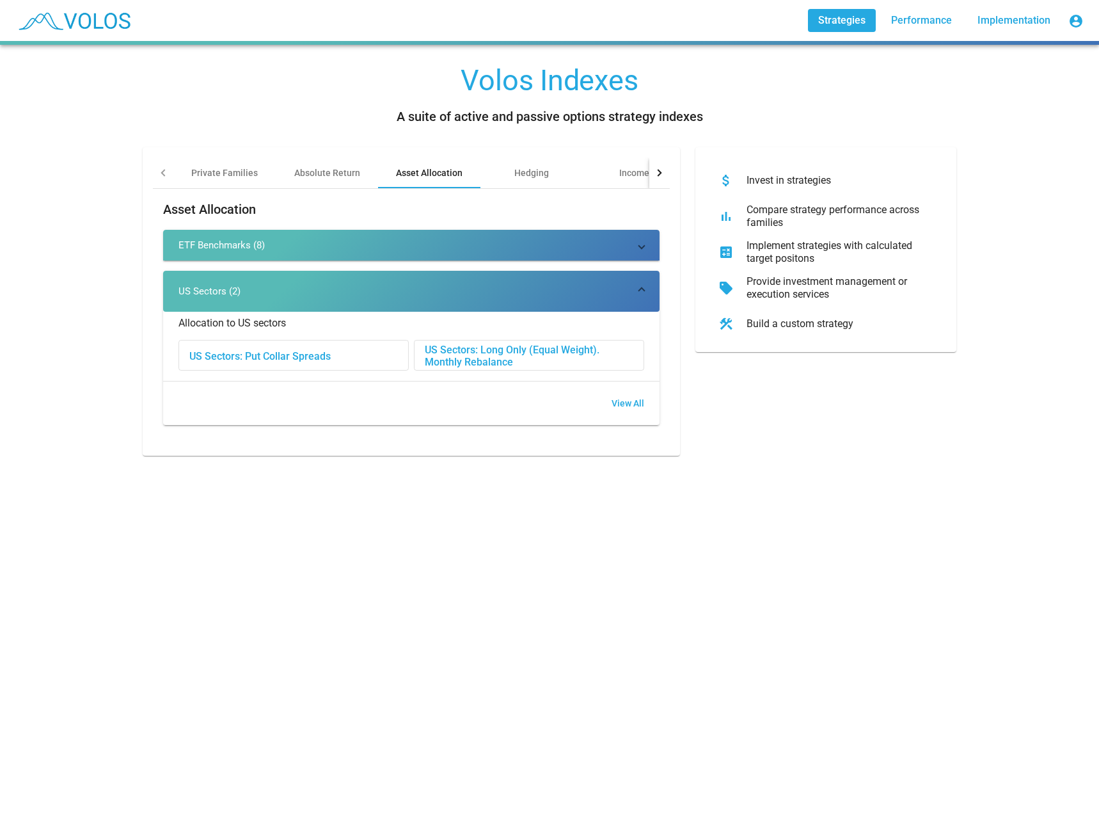
click at [415, 179] on div "Asset Allocation" at bounding box center [429, 172] width 102 height 31
click at [542, 178] on div "Hedging" at bounding box center [531, 172] width 35 height 13
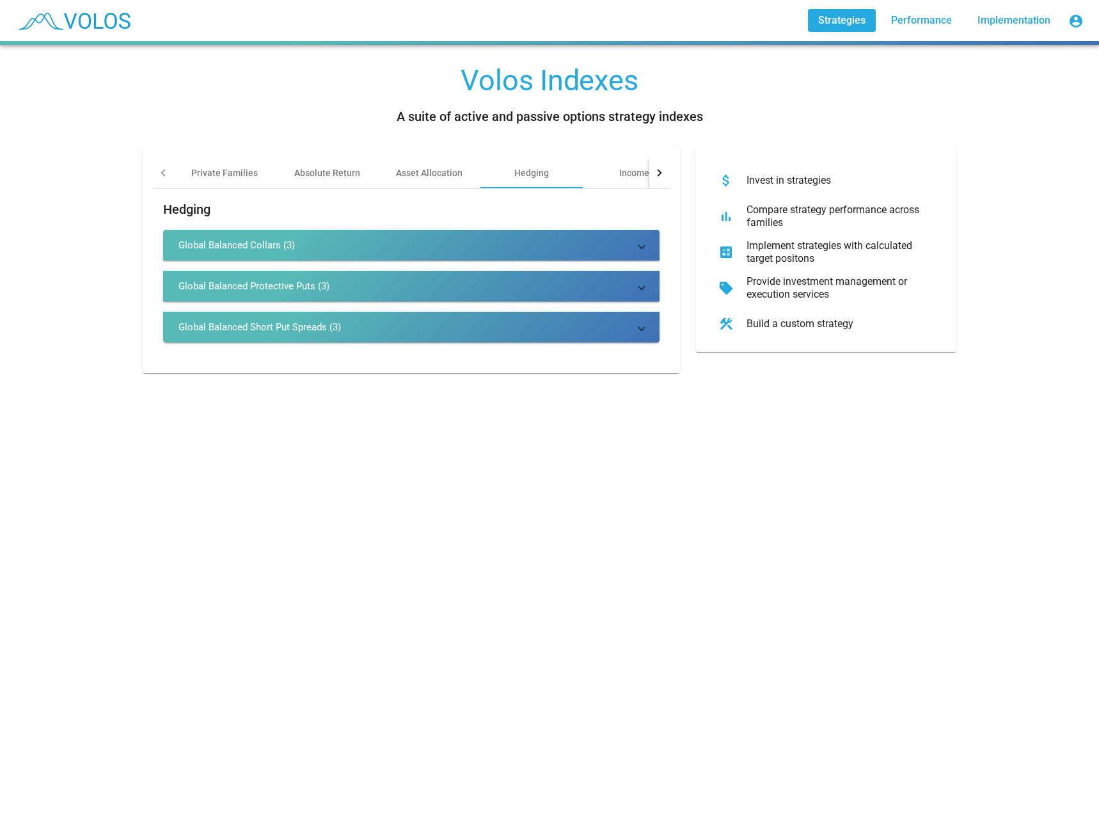
click at [496, 279] on mat-expansion-panel-header "Global Balanced Protective Puts (3)" at bounding box center [411, 286] width 496 height 31
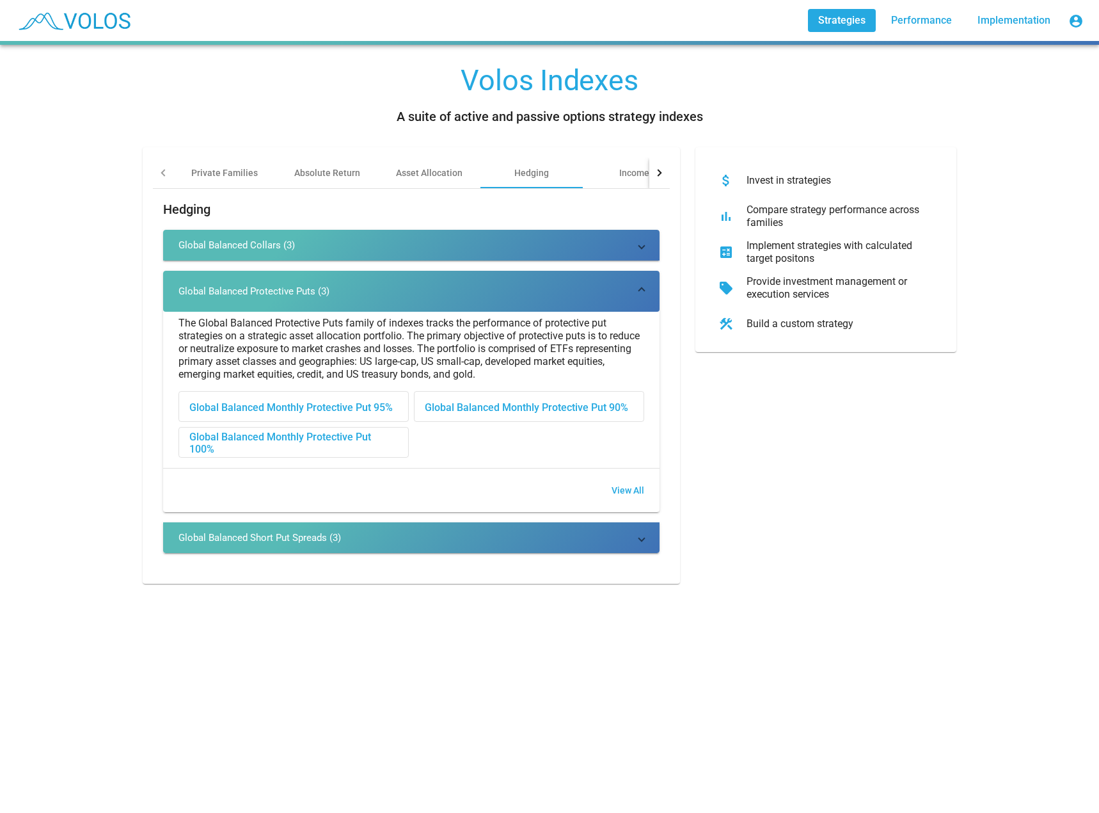
click at [36, 553] on div "Volos Indexes A suite of active and passive options strategy indexes Private Fa…" at bounding box center [549, 429] width 1099 height 768
